Goal: Find specific page/section: Find specific page/section

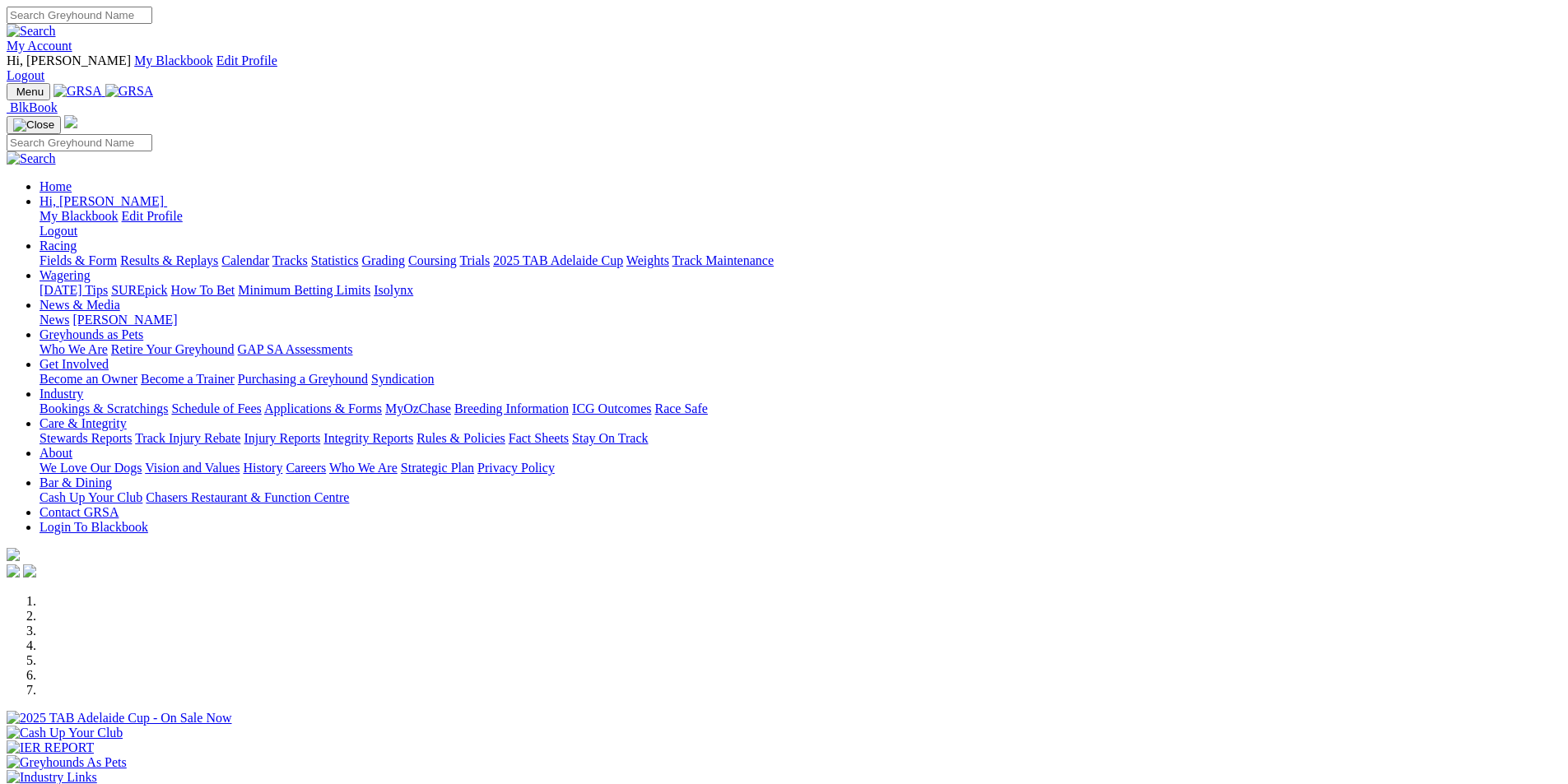
scroll to position [494, 0]
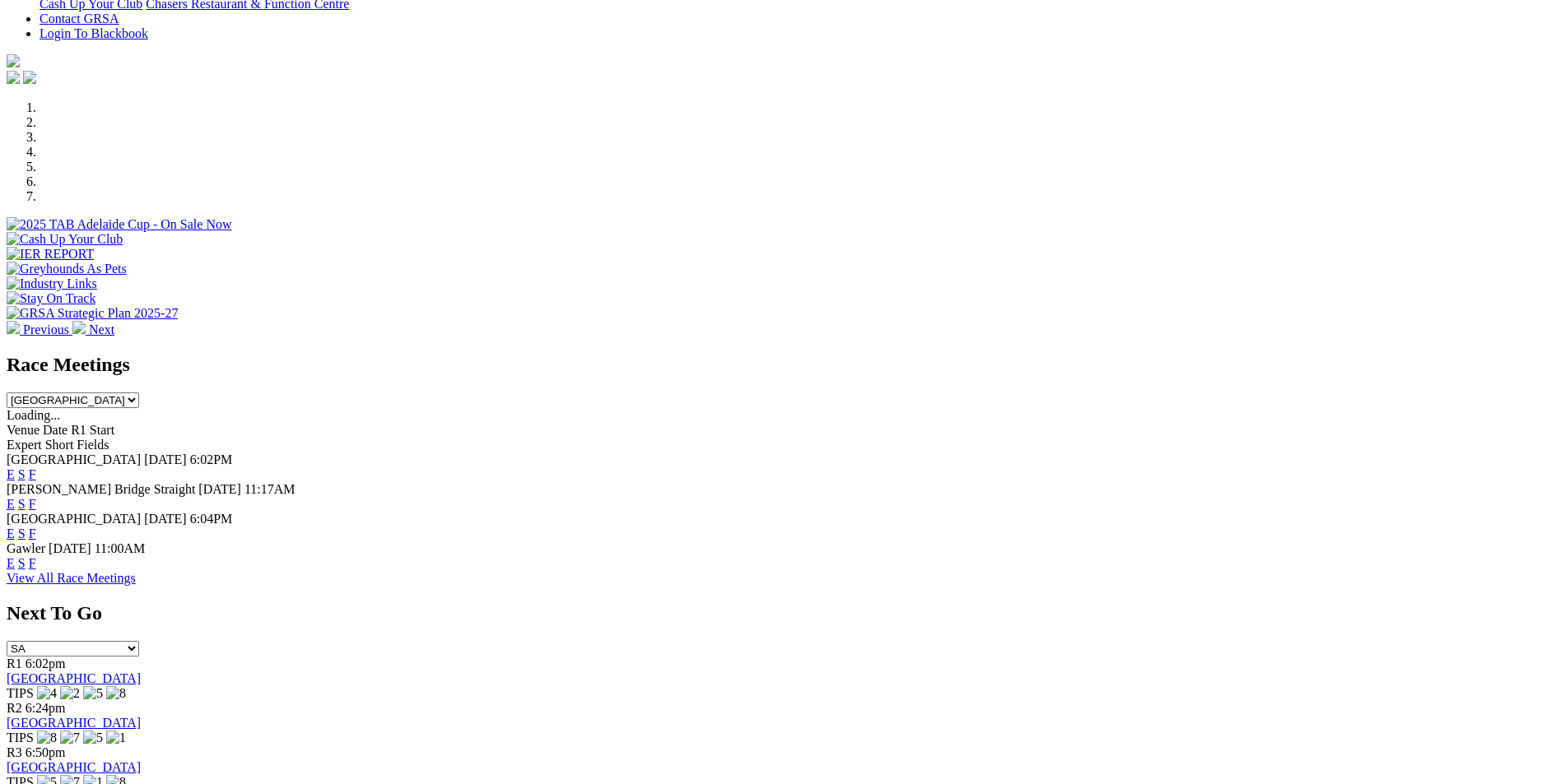
click at [36, 497] on link "F" at bounding box center [32, 504] width 7 height 14
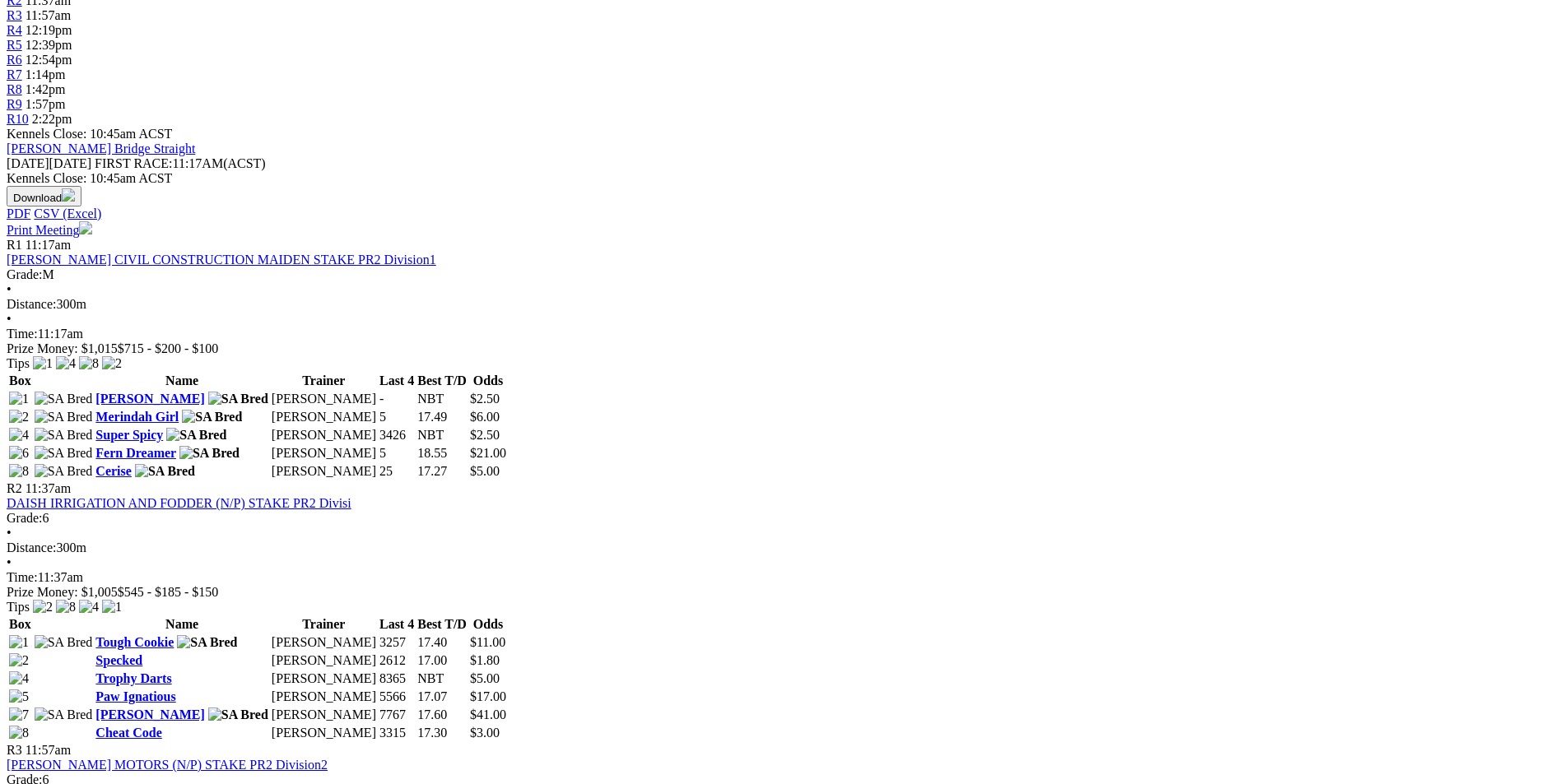
scroll to position [494, 0]
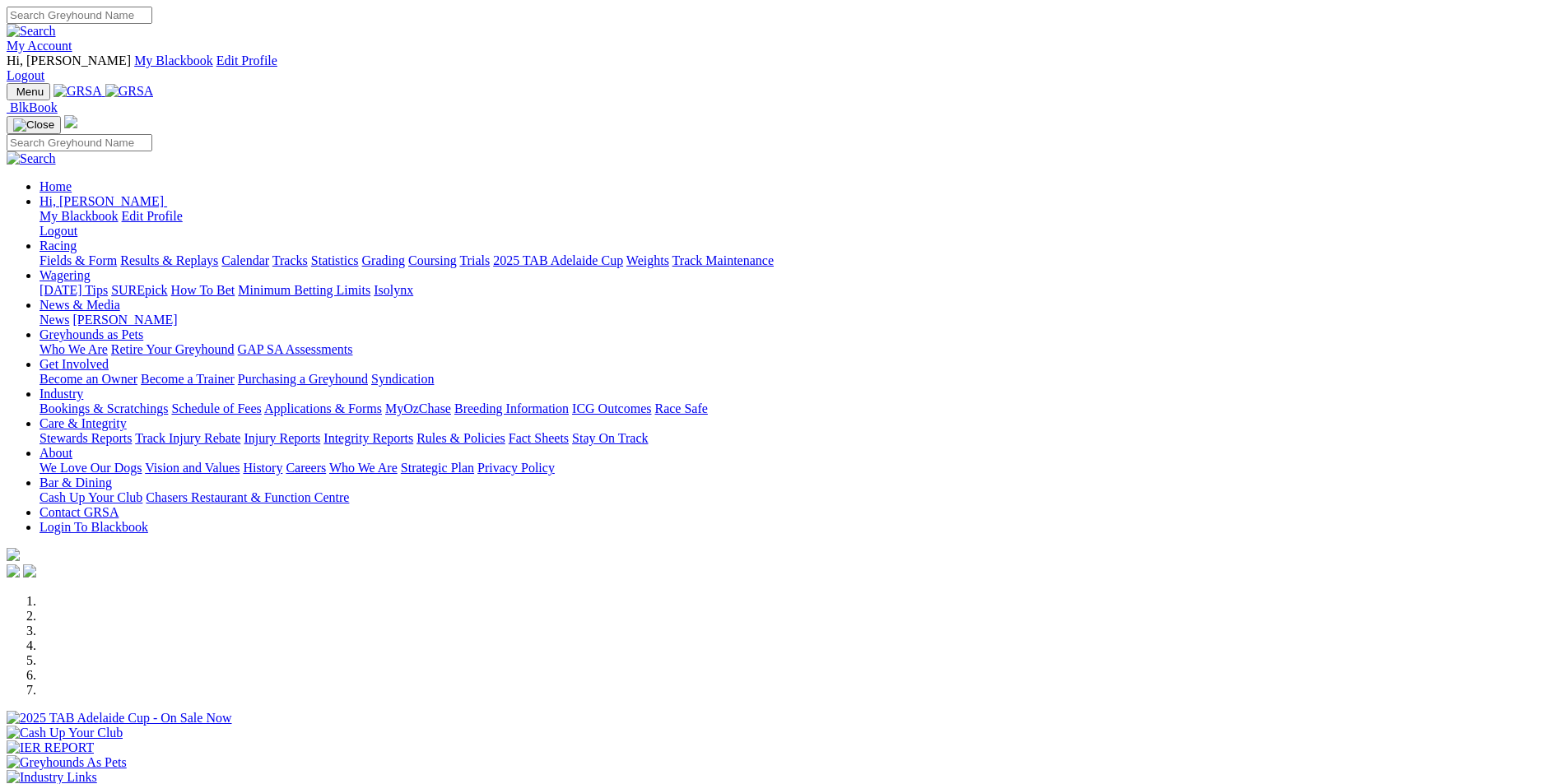
scroll to position [494, 0]
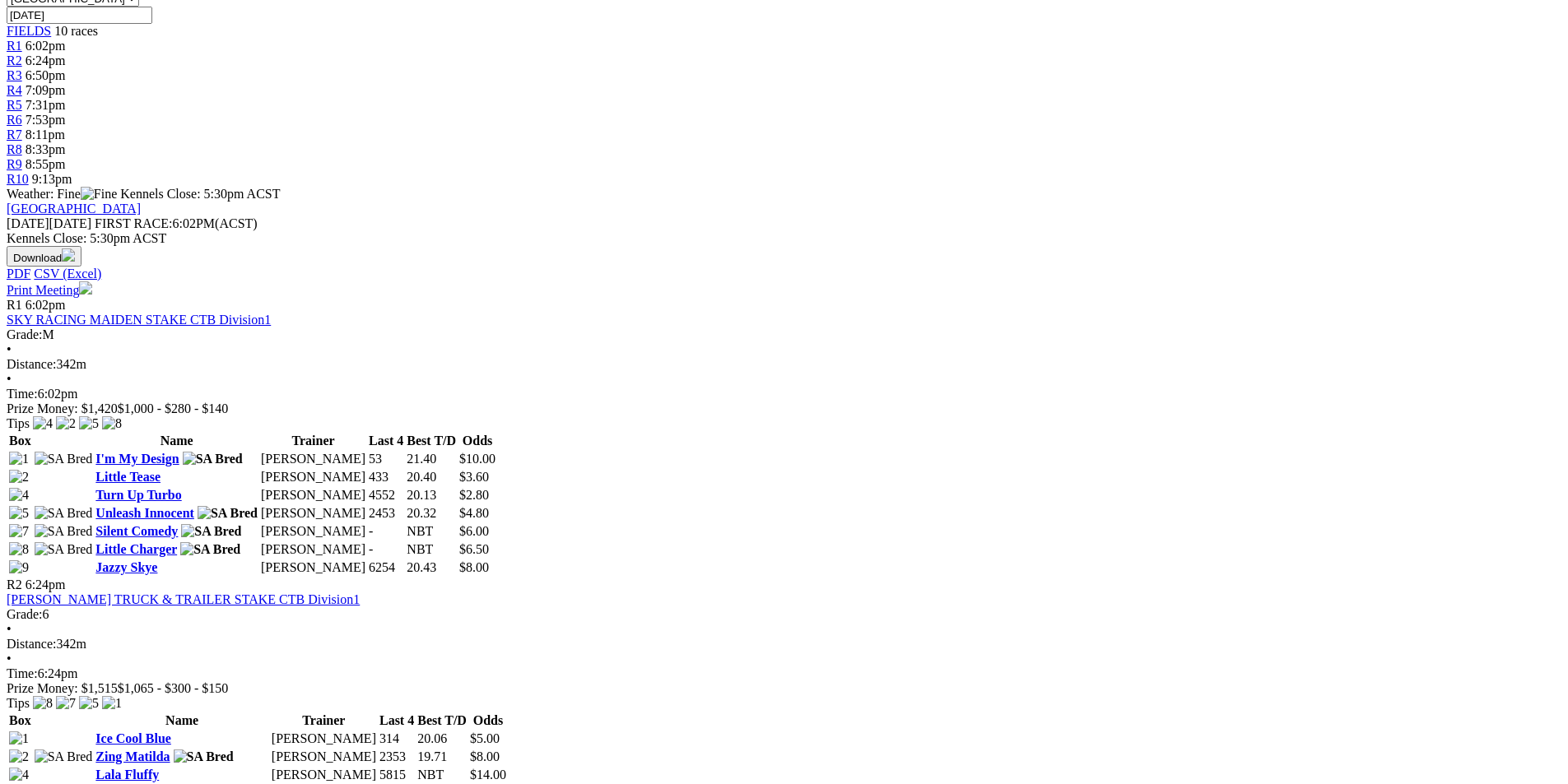
scroll to position [412, 0]
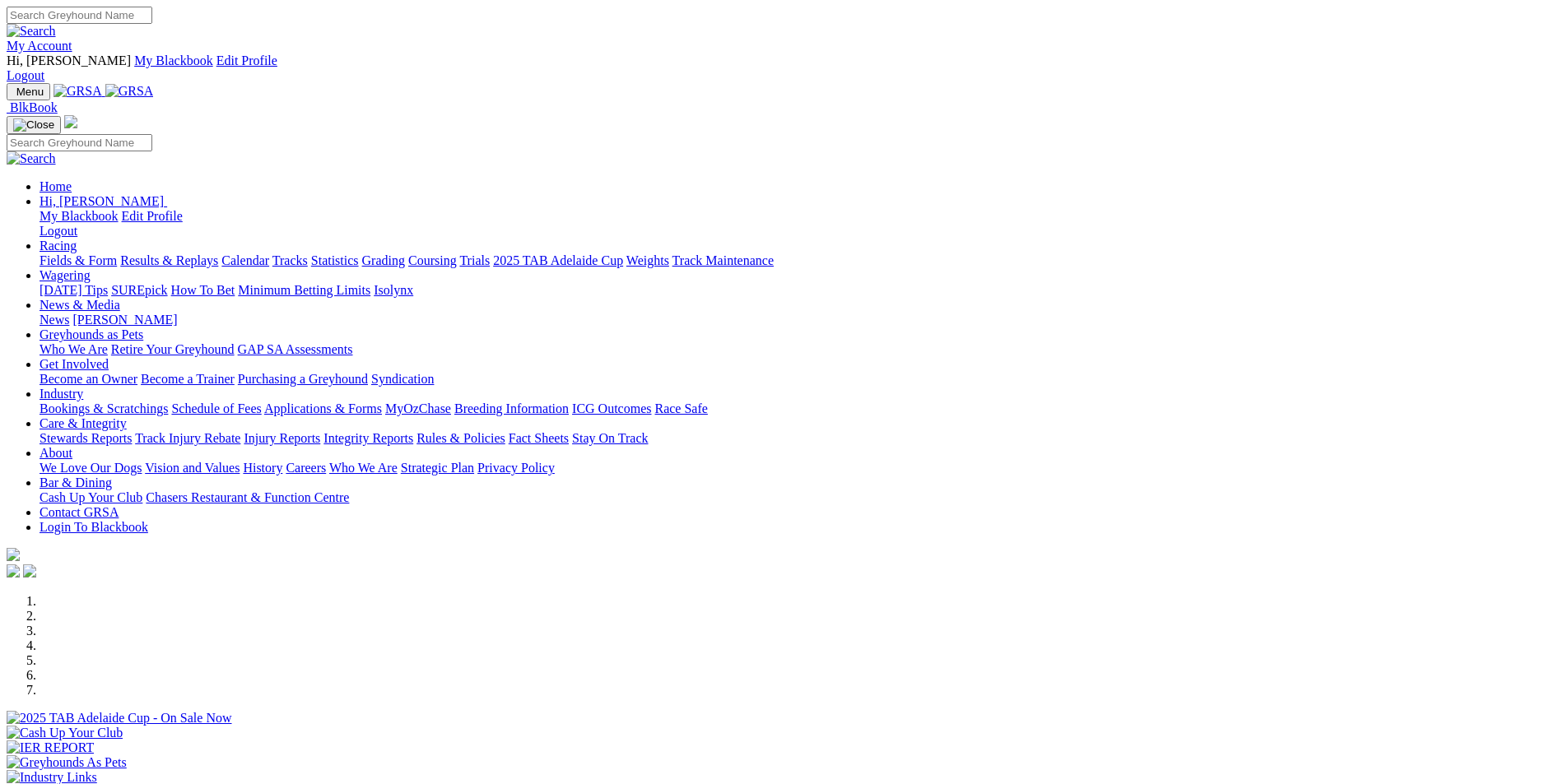
scroll to position [494, 0]
